Goal: Task Accomplishment & Management: Use online tool/utility

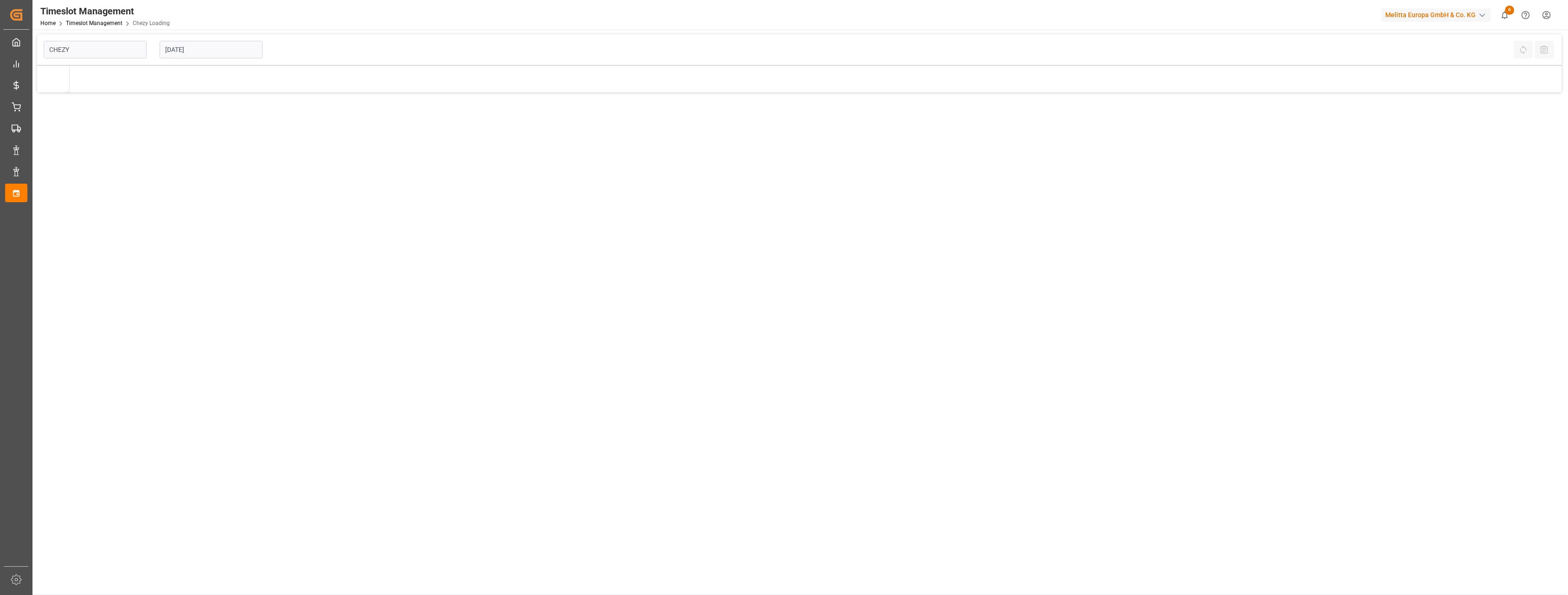
type input "Chezy Loading"
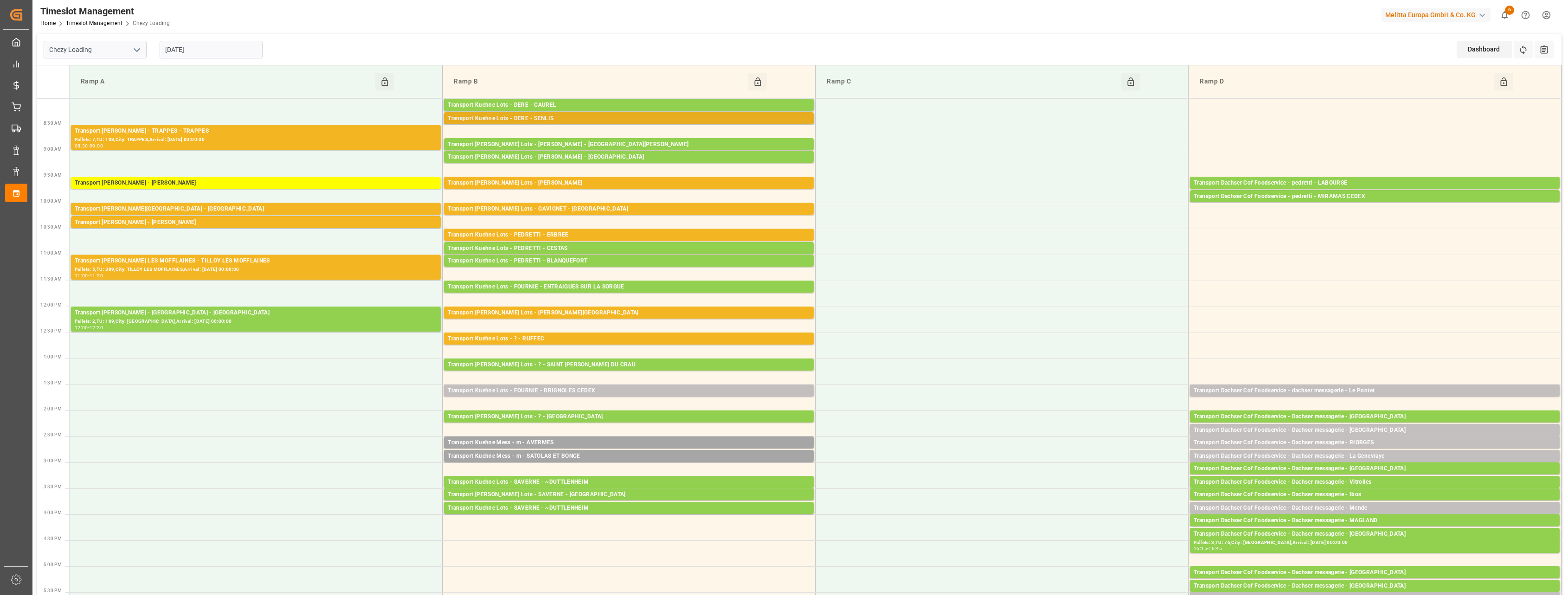
click at [572, 114] on div "Transport Kuehne Lots - DERE - SENLIS" at bounding box center [628, 118] width 362 height 9
click at [570, 180] on div "Transport [PERSON_NAME] Lots - [PERSON_NAME]" at bounding box center [628, 183] width 362 height 9
click at [572, 208] on div "Transport [PERSON_NAME] Lots - GAVIGNET - [GEOGRAPHIC_DATA]" at bounding box center [628, 209] width 362 height 9
click at [572, 235] on div "Transport Kuehne Lots - PEDRETTI - ERBREE" at bounding box center [628, 235] width 362 height 9
click at [572, 313] on div "Transport [PERSON_NAME] Lots - [PERSON_NAME][GEOGRAPHIC_DATA]" at bounding box center [628, 313] width 362 height 9
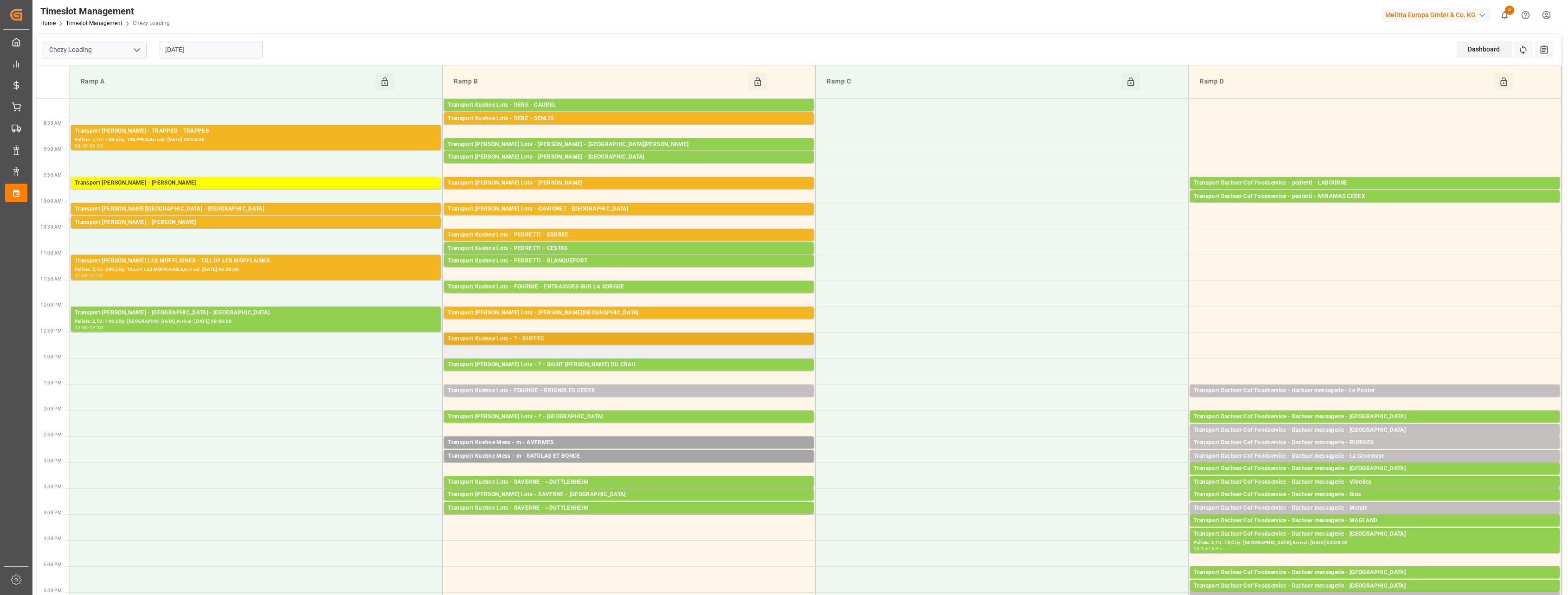
click at [577, 338] on div "Transport Kuehne Lots - ? - RUFFEC" at bounding box center [628, 338] width 362 height 9
click at [614, 339] on div "Transport Kuehne Lots - ? - RUFFEC" at bounding box center [628, 338] width 362 height 9
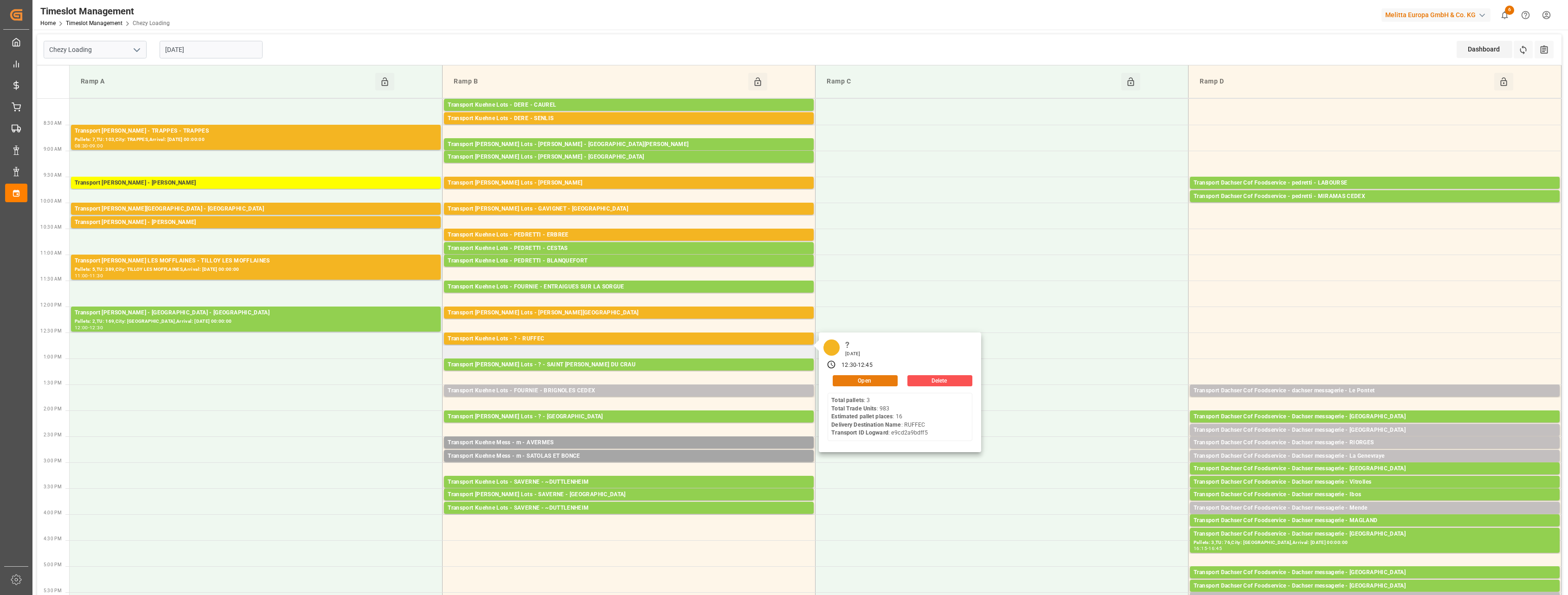
click at [877, 383] on button "Open" at bounding box center [865, 381] width 65 height 11
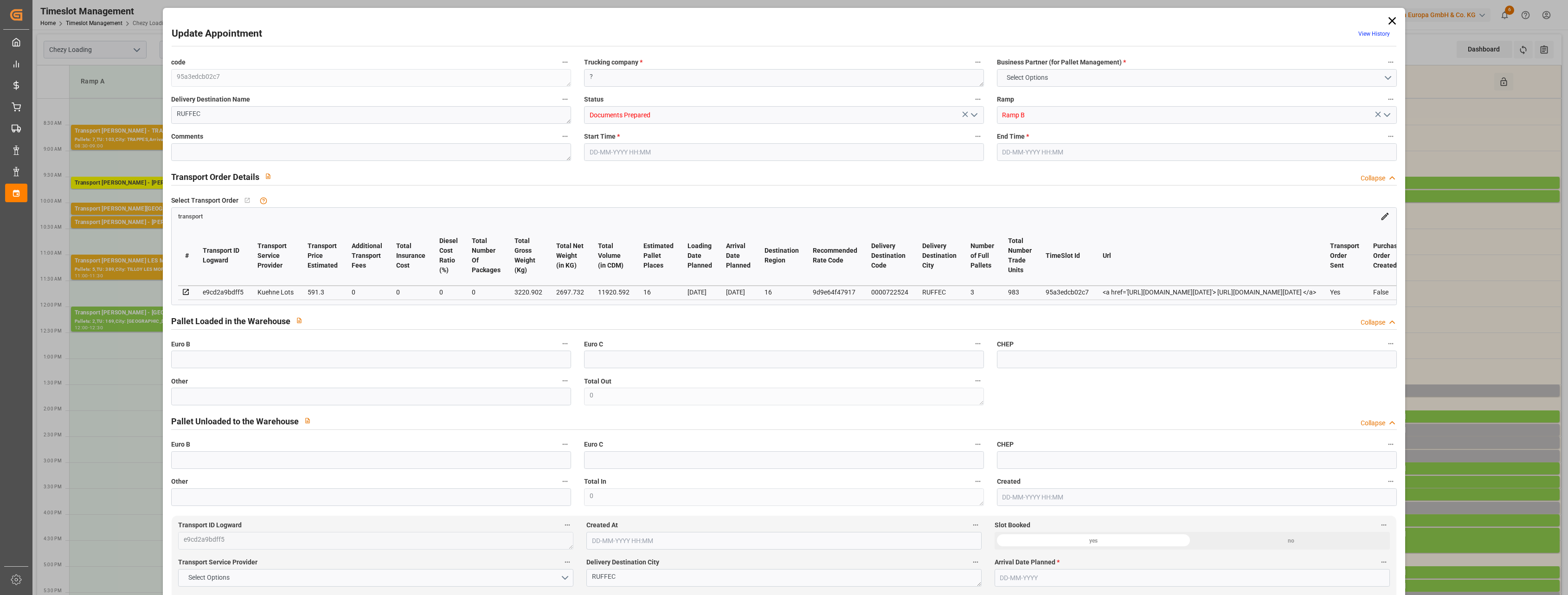
type input "16"
type input "591.3"
type input "0"
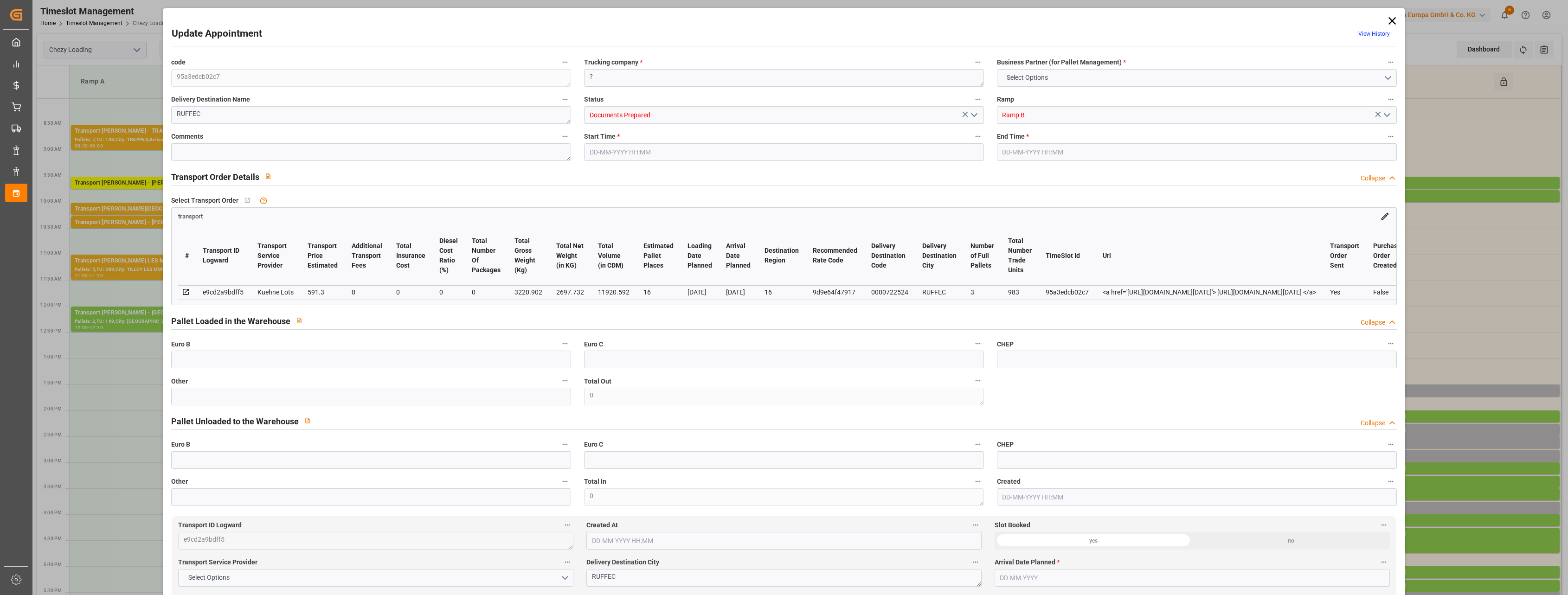
type input "591.3"
type input "0"
type input "2697.732"
type input "4665.158"
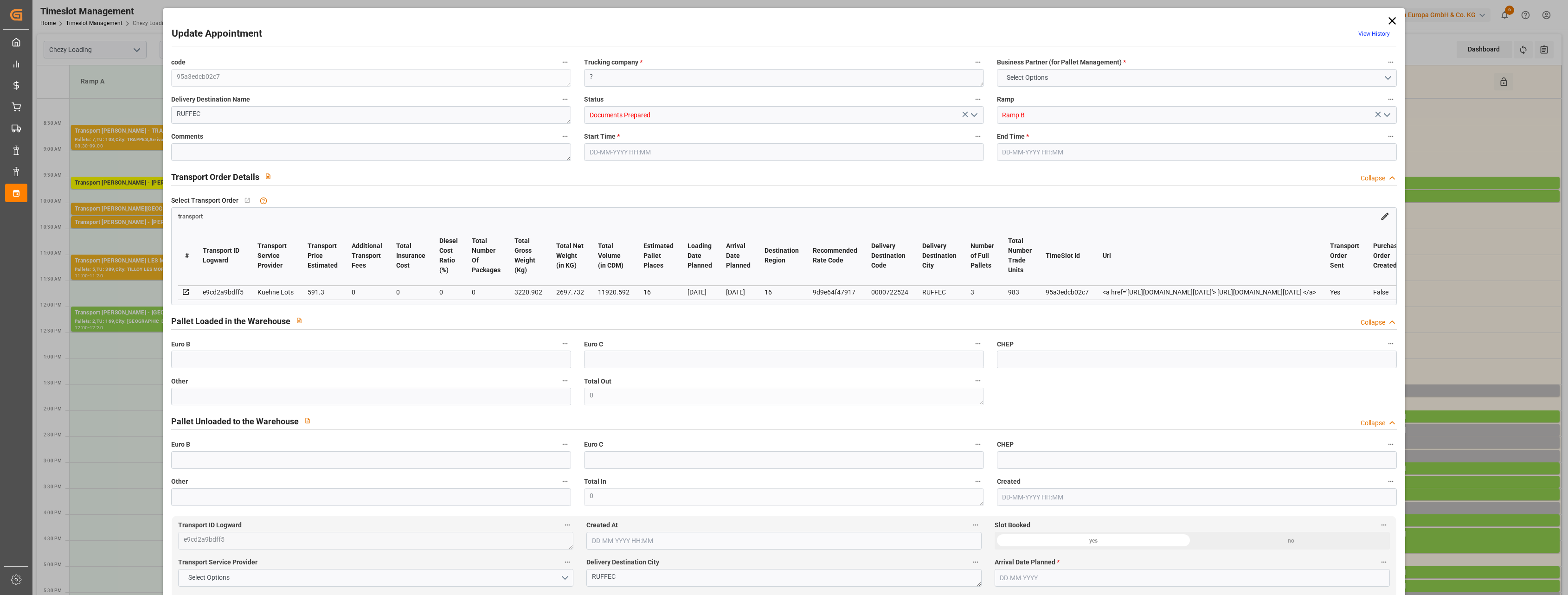
type input "11920.592"
type input "16"
type input "3"
type input "983"
type input "62"
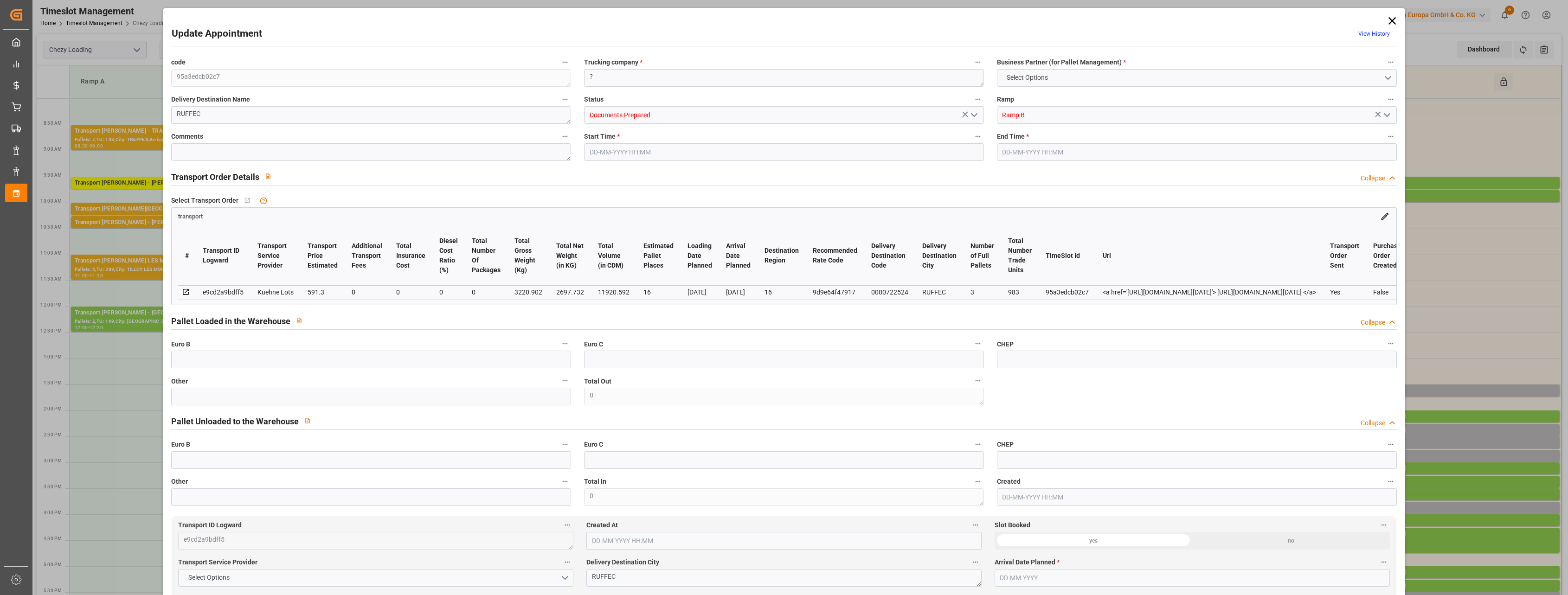
type input "101"
type input "3220.902"
type input "0"
type input "4710.8598"
type input "0"
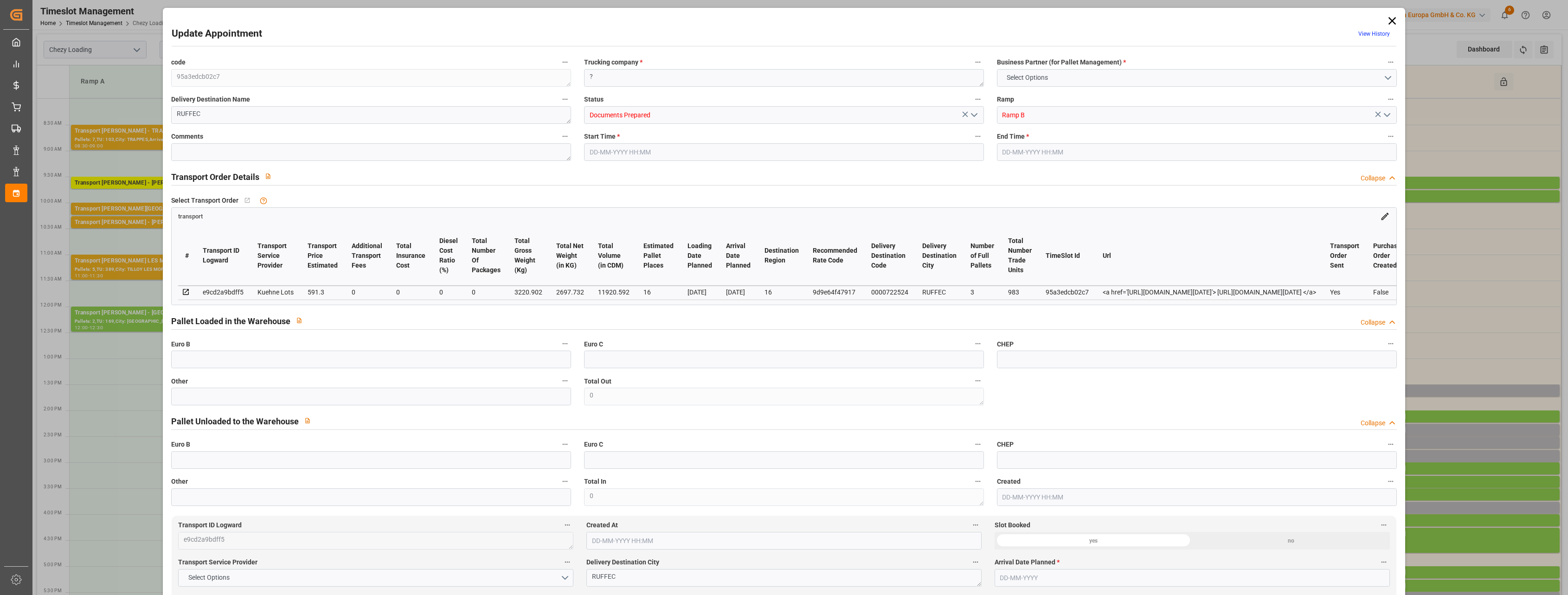
type input "0"
type input "21"
type input "35"
type input "[DATE] 12:30"
type input "[DATE] 12:45"
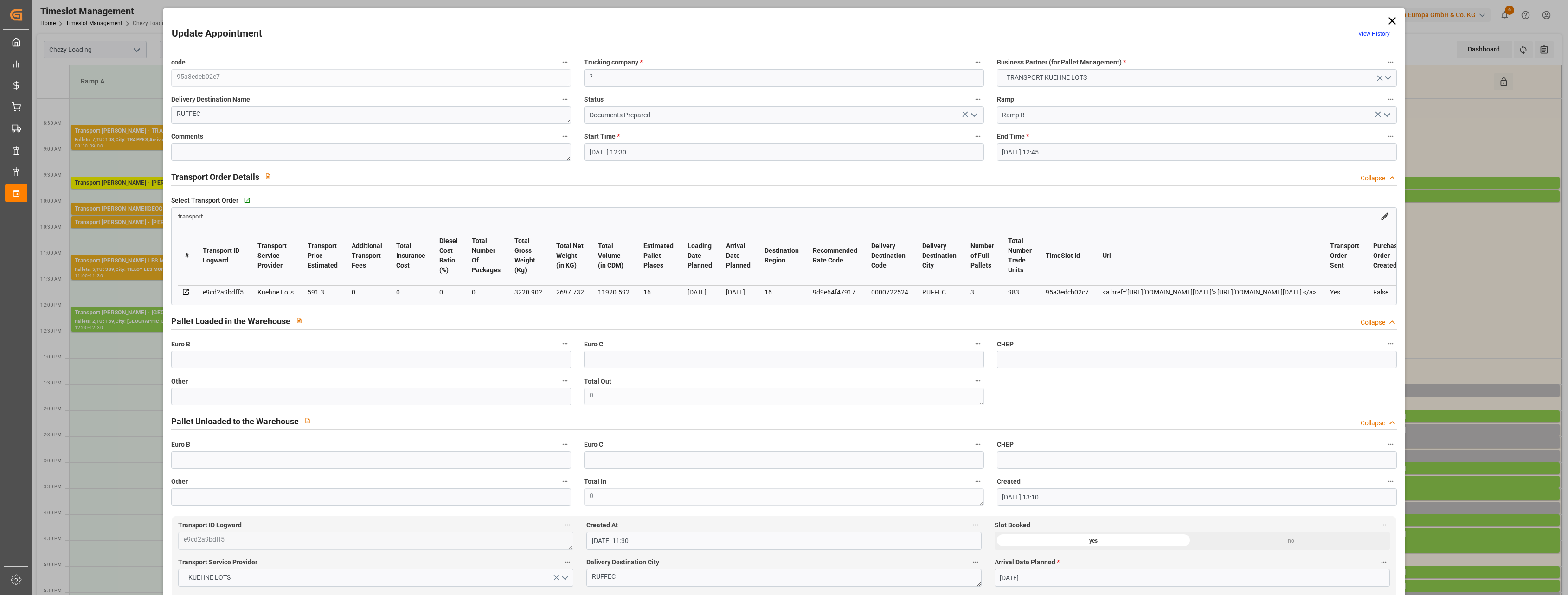
type input "[DATE] 13:10"
type input "[DATE] 11:30"
type input "[DATE]"
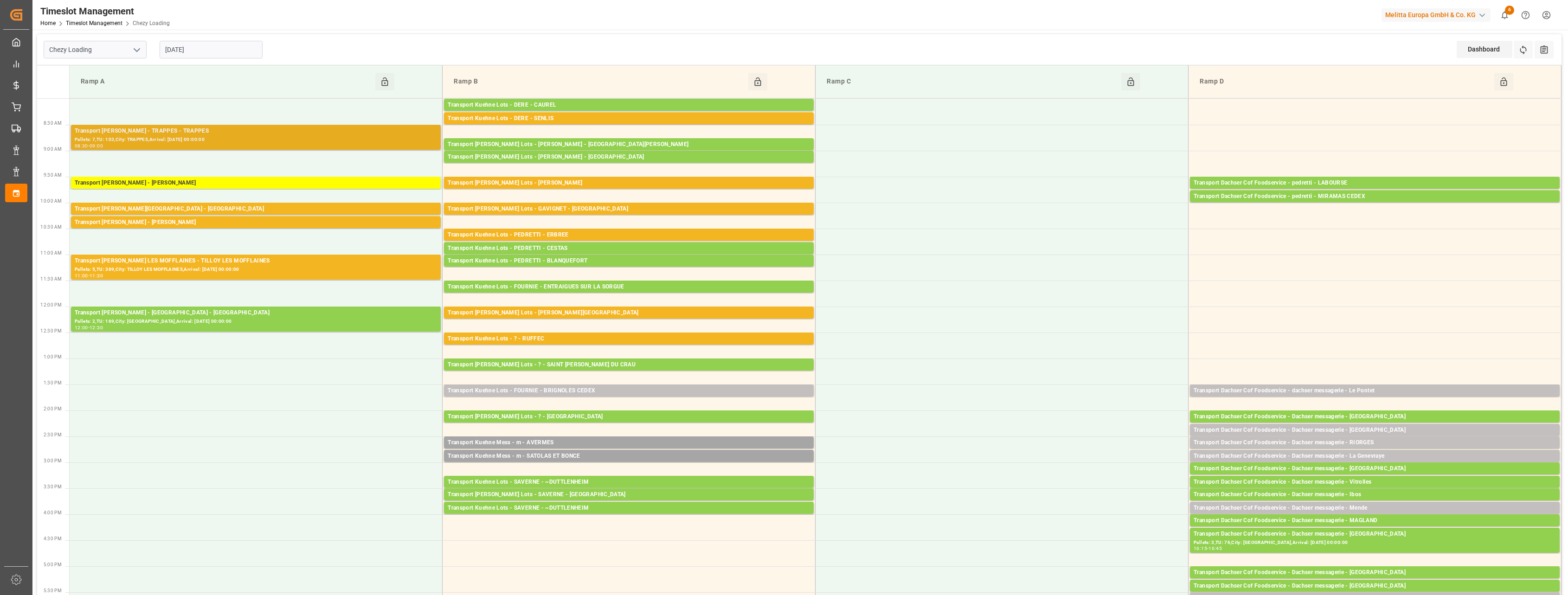
click at [225, 138] on div "Pallets: 7,TU: 103,City: TRAPPES,Arrival: [DATE] 00:00:00" at bounding box center [256, 139] width 362 height 8
click at [221, 209] on div "Transport [PERSON_NAME][GEOGRAPHIC_DATA] - [GEOGRAPHIC_DATA]" at bounding box center [256, 209] width 362 height 9
click at [217, 220] on div "Transport [PERSON_NAME] - [PERSON_NAME]" at bounding box center [256, 222] width 362 height 9
click at [209, 271] on div "Pallets: 5,TU: 389,City: TILLOY LES MOFFLAINES,Arrival: [DATE] 00:00:00" at bounding box center [256, 270] width 362 height 8
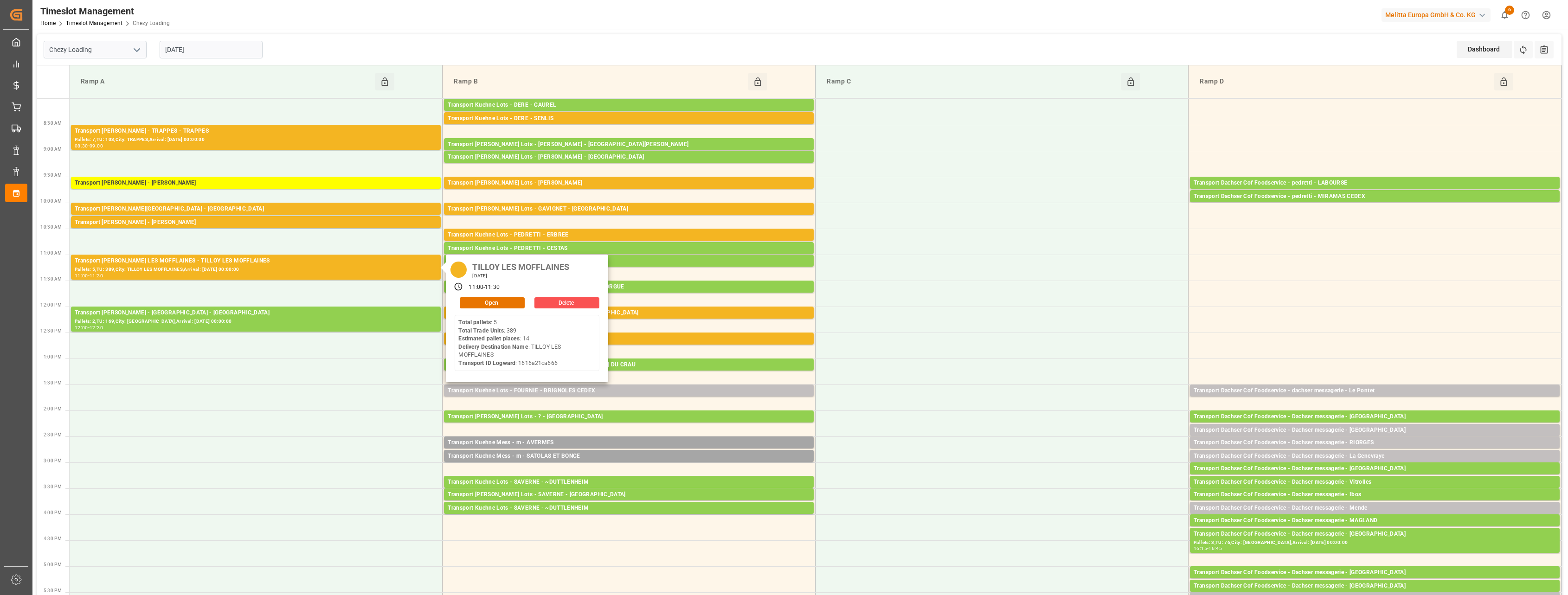
click at [137, 51] on polyline "open menu" at bounding box center [136, 50] width 5 height 3
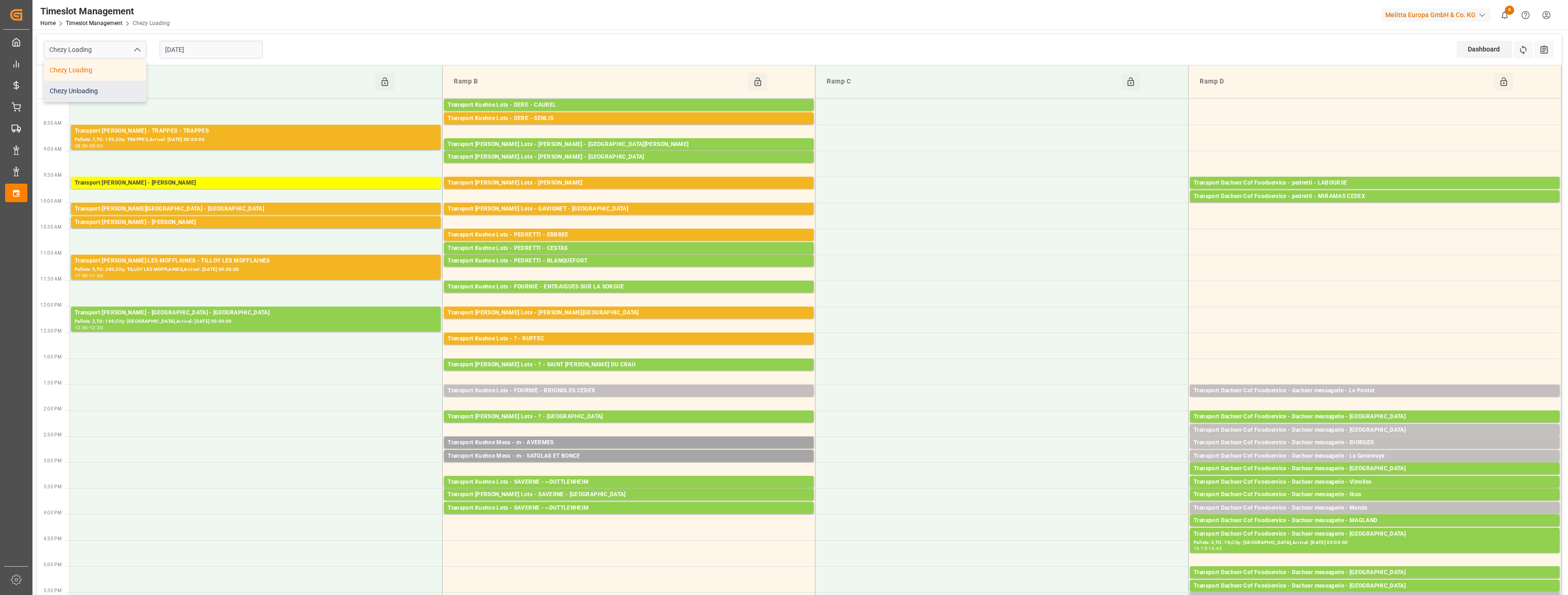
click at [120, 96] on div "Chezy Unloading" at bounding box center [95, 91] width 102 height 21
type input "Chezy Unloading"
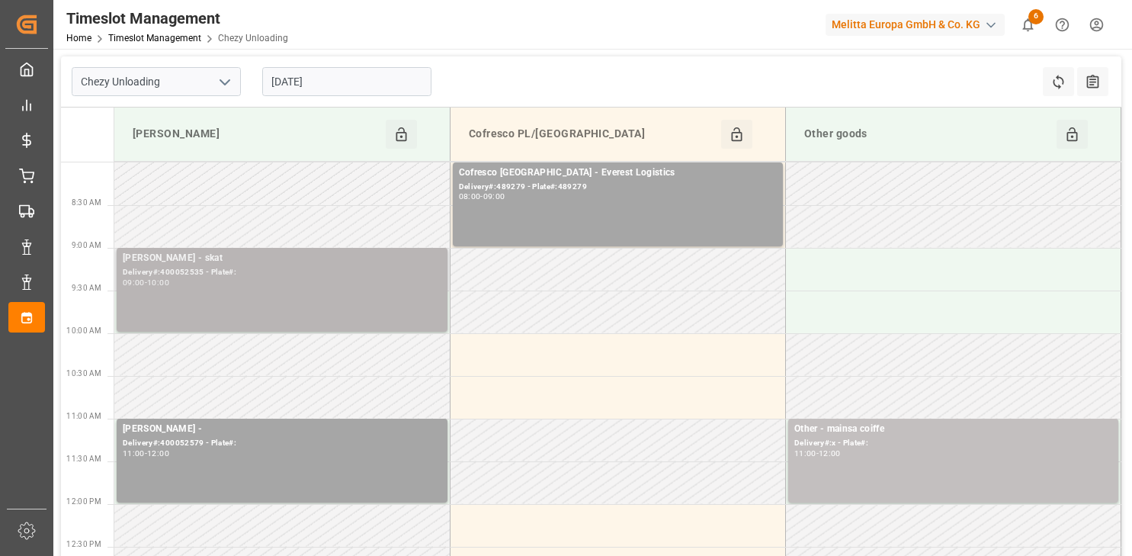
click at [328, 285] on div "09:00 - 10:00" at bounding box center [282, 283] width 319 height 8
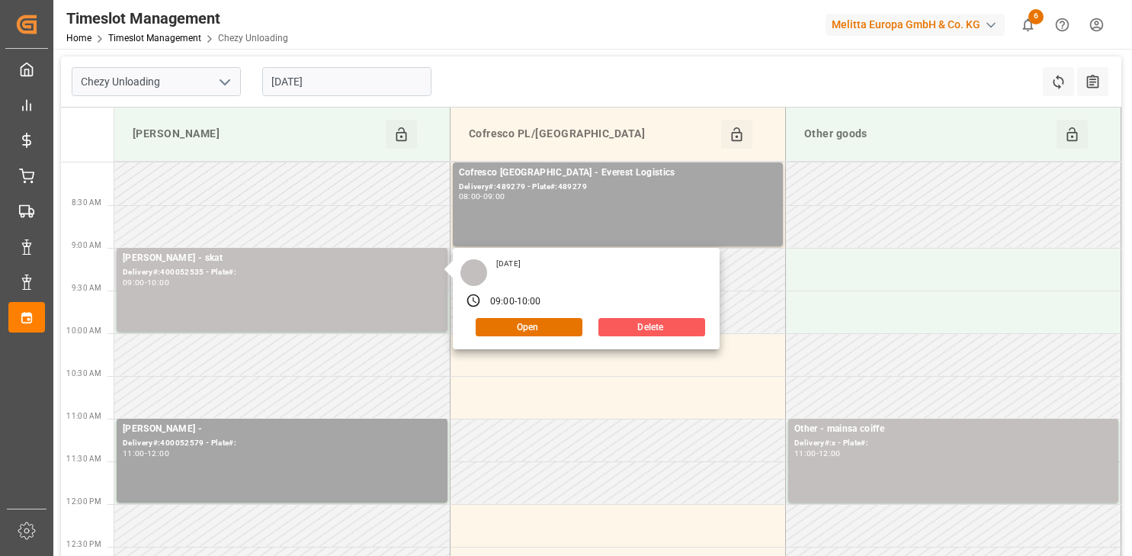
click at [638, 324] on button "Delete" at bounding box center [651, 327] width 107 height 18
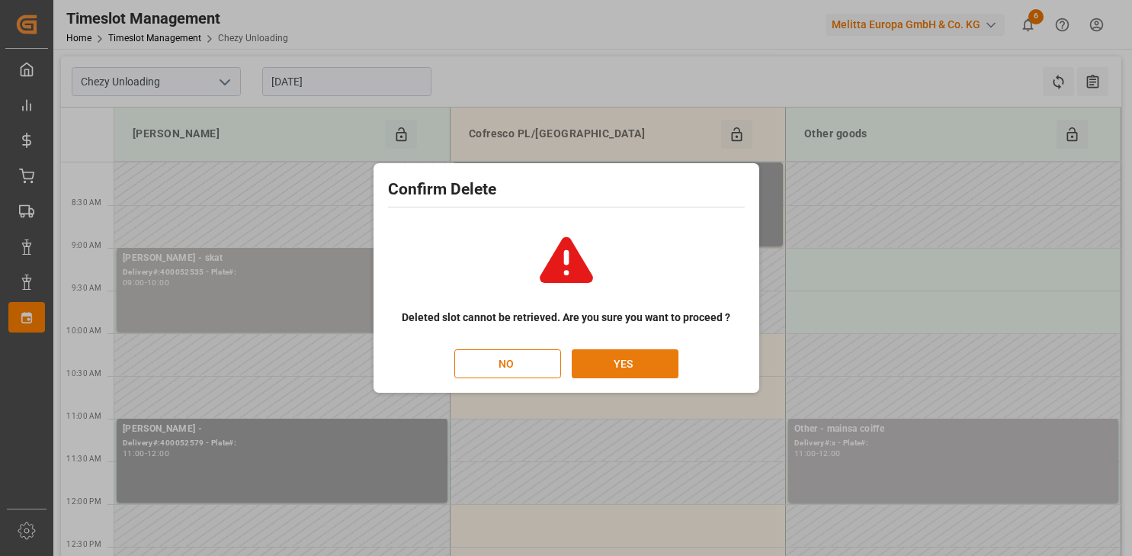
click at [591, 351] on button "YES" at bounding box center [625, 363] width 107 height 29
